Goal: Task Accomplishment & Management: Manage account settings

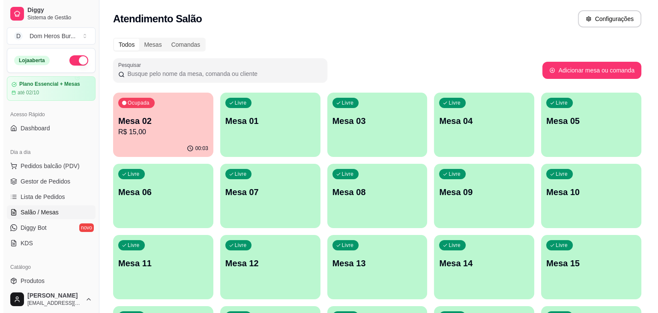
scroll to position [25, 0]
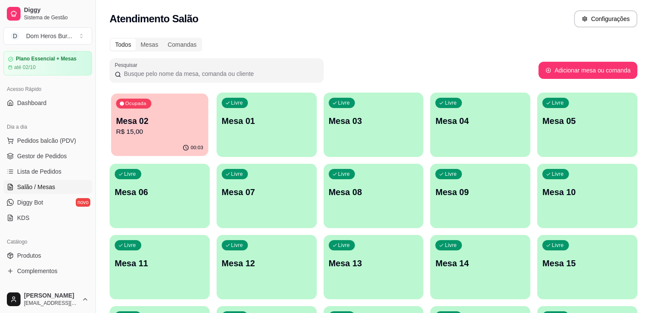
click at [178, 125] on p "Mesa 02" at bounding box center [159, 121] width 87 height 12
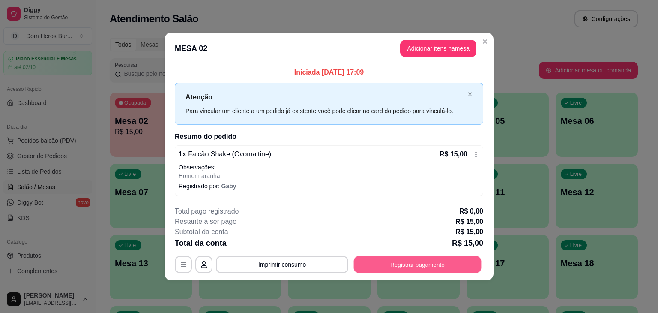
click at [399, 262] on button "Registrar pagamento" at bounding box center [418, 264] width 128 height 17
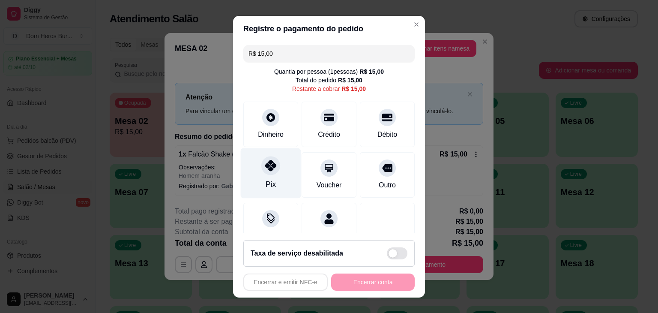
click at [272, 178] on div "Pix" at bounding box center [271, 173] width 60 height 50
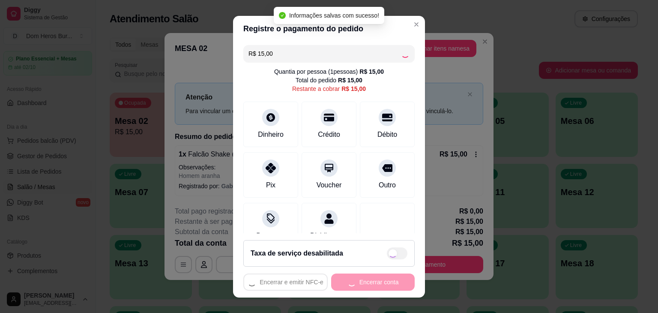
type input "R$ 0,00"
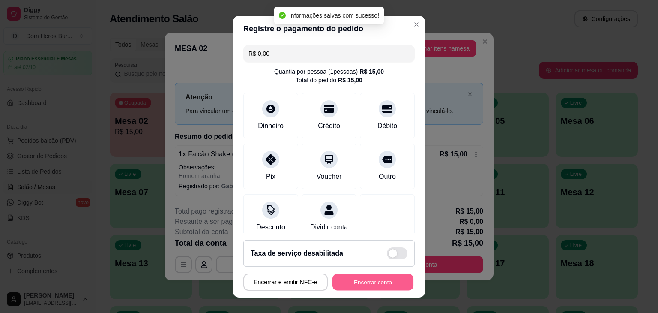
click at [342, 281] on button "Encerrar conta" at bounding box center [372, 281] width 81 height 17
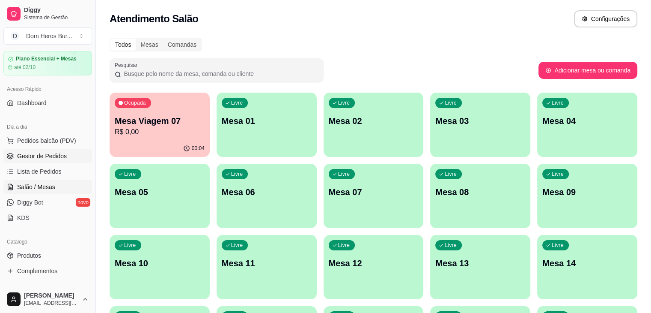
click at [54, 154] on span "Gestor de Pedidos" at bounding box center [42, 156] width 50 height 9
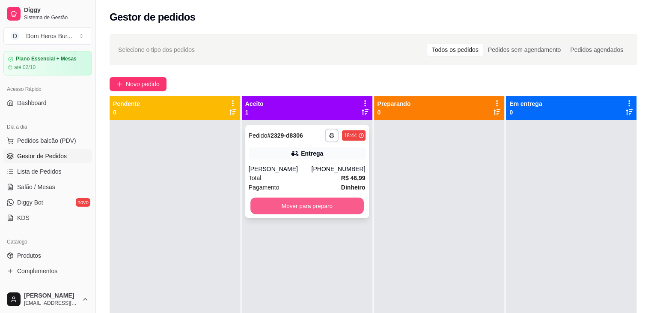
click at [277, 202] on button "Mover para preparo" at bounding box center [306, 205] width 113 height 17
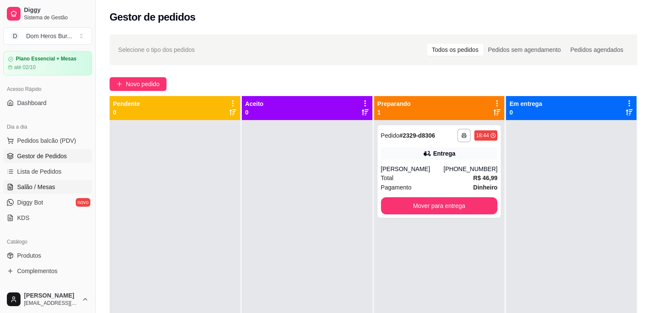
click at [62, 187] on link "Salão / Mesas" at bounding box center [47, 187] width 89 height 14
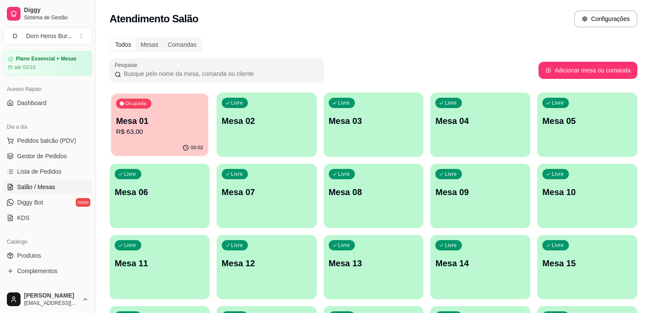
click at [141, 138] on div "Ocupada Mesa 01 R$ 63,00" at bounding box center [159, 116] width 97 height 46
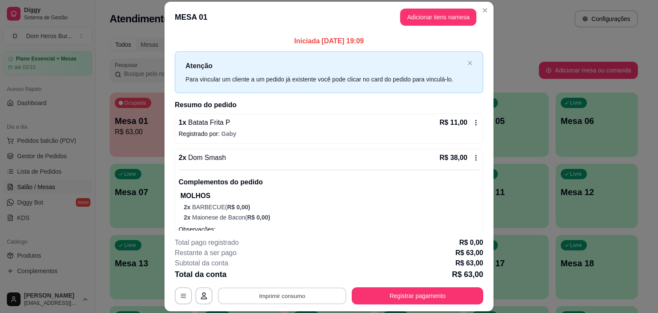
click at [313, 295] on button "Imprimir consumo" at bounding box center [282, 295] width 128 height 17
click at [292, 279] on button "IMPRESSORA" at bounding box center [281, 276] width 62 height 14
click at [299, 297] on button "Imprimir consumo" at bounding box center [282, 295] width 132 height 17
click at [264, 272] on button "IMPRESSORA" at bounding box center [281, 275] width 60 height 13
click at [298, 297] on button "Imprimir consumo" at bounding box center [282, 295] width 128 height 17
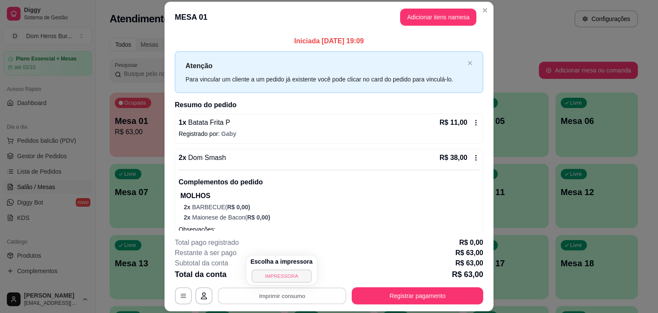
click at [282, 271] on button "IMPRESSORA" at bounding box center [281, 275] width 60 height 13
